Goal: Information Seeking & Learning: Learn about a topic

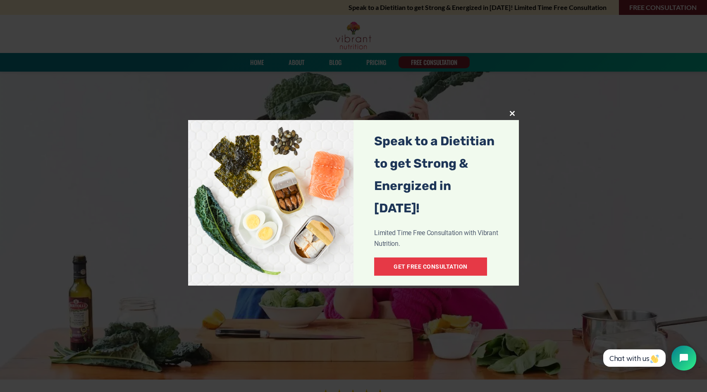
click at [512, 112] on span "popup" at bounding box center [512, 113] width 13 height 5
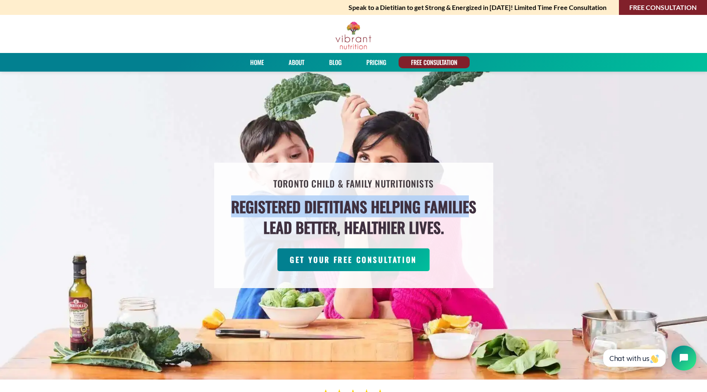
drag, startPoint x: 232, startPoint y: 196, endPoint x: 468, endPoint y: 215, distance: 236.9
click at [468, 215] on h4 "Registered Dietitians helping families lead better, healthier lives." at bounding box center [353, 217] width 245 height 42
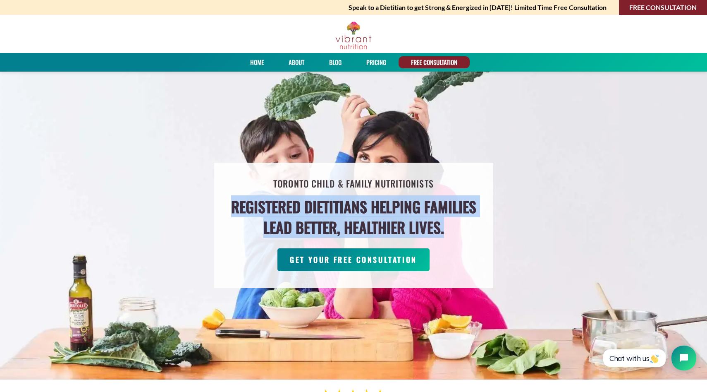
drag, startPoint x: 460, startPoint y: 228, endPoint x: 192, endPoint y: 155, distance: 278.0
click at [191, 155] on div "Toronto Child & Family Nutritionists Registered Dietitians helping families lea…" at bounding box center [353, 225] width 707 height 308
click at [192, 155] on div "Toronto Child & Family Nutritionists Registered Dietitians helping families lea…" at bounding box center [353, 225] width 707 height 308
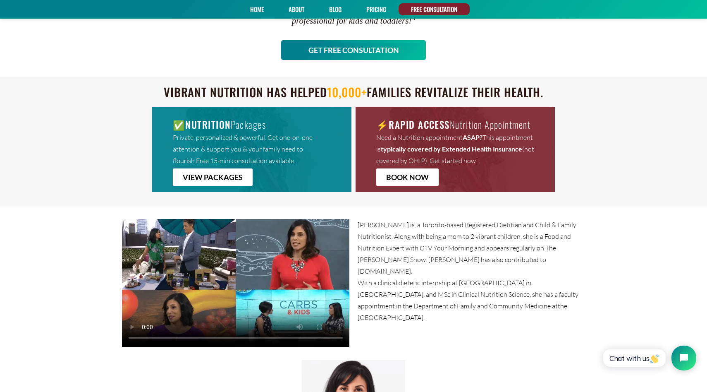
scroll to position [429, 0]
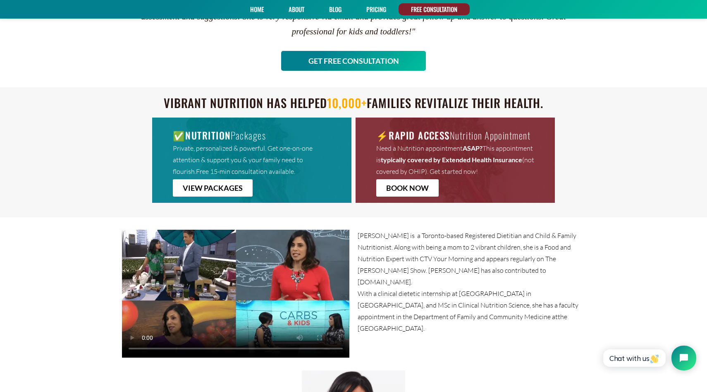
drag, startPoint x: 303, startPoint y: 96, endPoint x: 560, endPoint y: 94, distance: 257.2
click at [559, 96] on h4 "Vibrant Nutrition has helped 10,000+ families revitalize their health." at bounding box center [353, 104] width 463 height 16
click at [560, 96] on h4 "Vibrant Nutrition has helped 10,000+ families revitalize their health." at bounding box center [353, 104] width 463 height 16
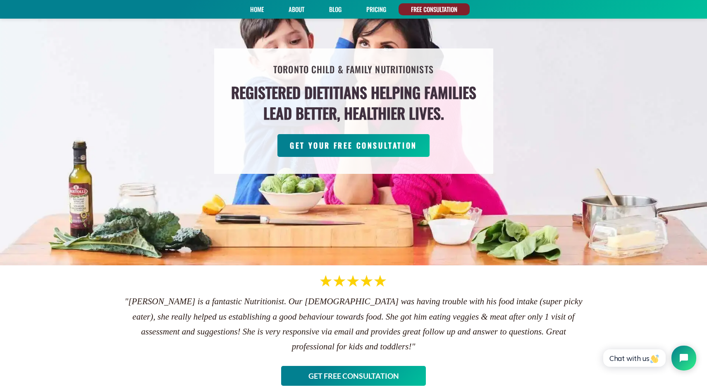
scroll to position [0, 0]
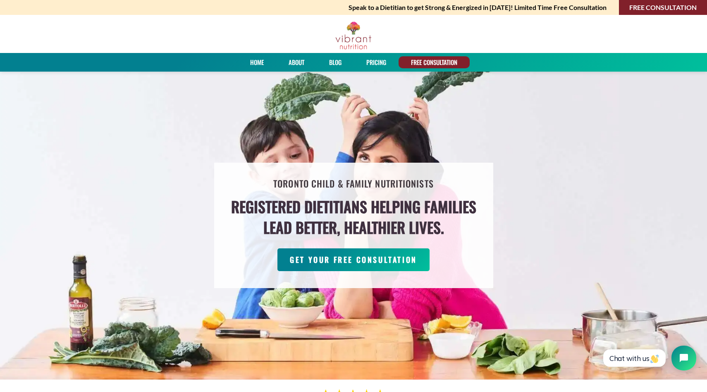
click at [289, 60] on link "About" at bounding box center [297, 62] width 22 height 12
click at [294, 61] on link "About" at bounding box center [297, 62] width 22 height 12
drag, startPoint x: 284, startPoint y: 203, endPoint x: 412, endPoint y: 221, distance: 129.1
click at [412, 221] on h4 "Registered Dietitians helping families lead better, healthier lives." at bounding box center [353, 217] width 245 height 42
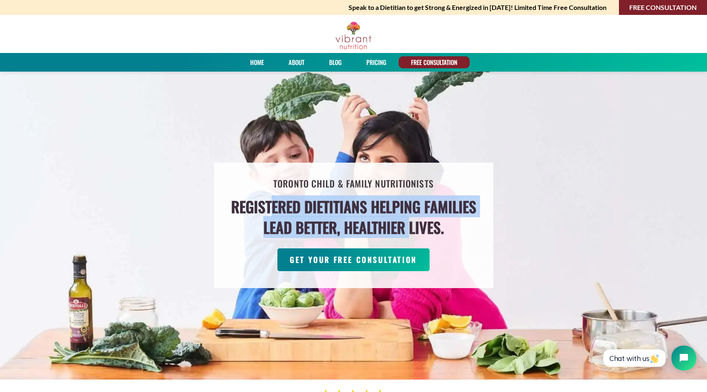
click at [412, 221] on h4 "Registered Dietitians helping families lead better, healthier lives." at bounding box center [353, 217] width 245 height 42
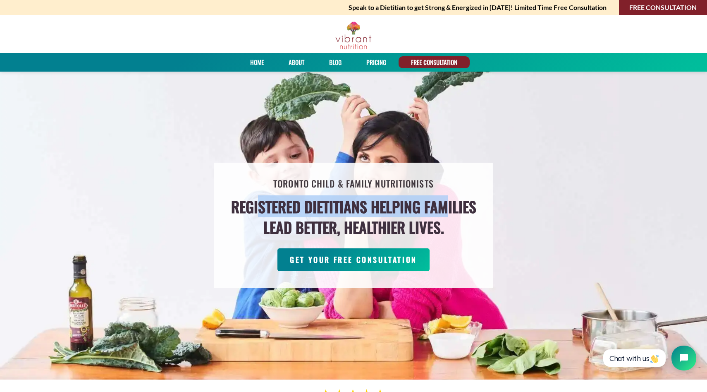
drag, startPoint x: 256, startPoint y: 206, endPoint x: 443, endPoint y: 208, distance: 186.9
click at [443, 208] on h4 "Registered Dietitians helping families lead better, healthier lives." at bounding box center [353, 217] width 245 height 42
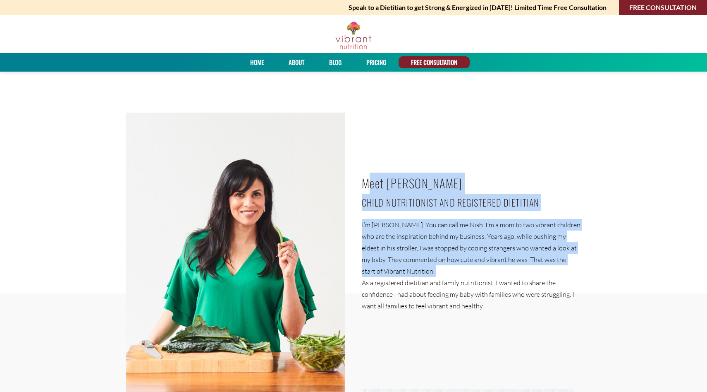
drag, startPoint x: 367, startPoint y: 178, endPoint x: 499, endPoint y: 277, distance: 164.8
click at [499, 277] on div "Meet [PERSON_NAME] Child Nutritionist and Registered Dietitian I’m [PERSON_NAME…" at bounding box center [472, 256] width 236 height 305
click at [499, 277] on p "As a registered dietitian and family nutritionist, I wanted to share the confid…" at bounding box center [471, 294] width 219 height 35
